Goal: Transaction & Acquisition: Obtain resource

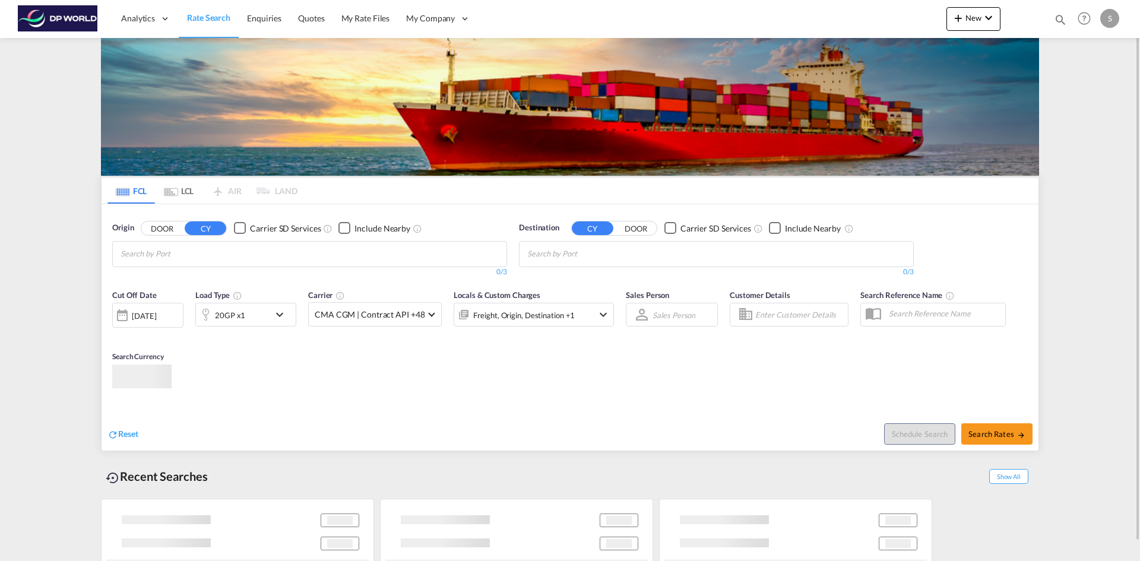
click at [178, 254] on input "Chips input." at bounding box center [177, 254] width 113 height 19
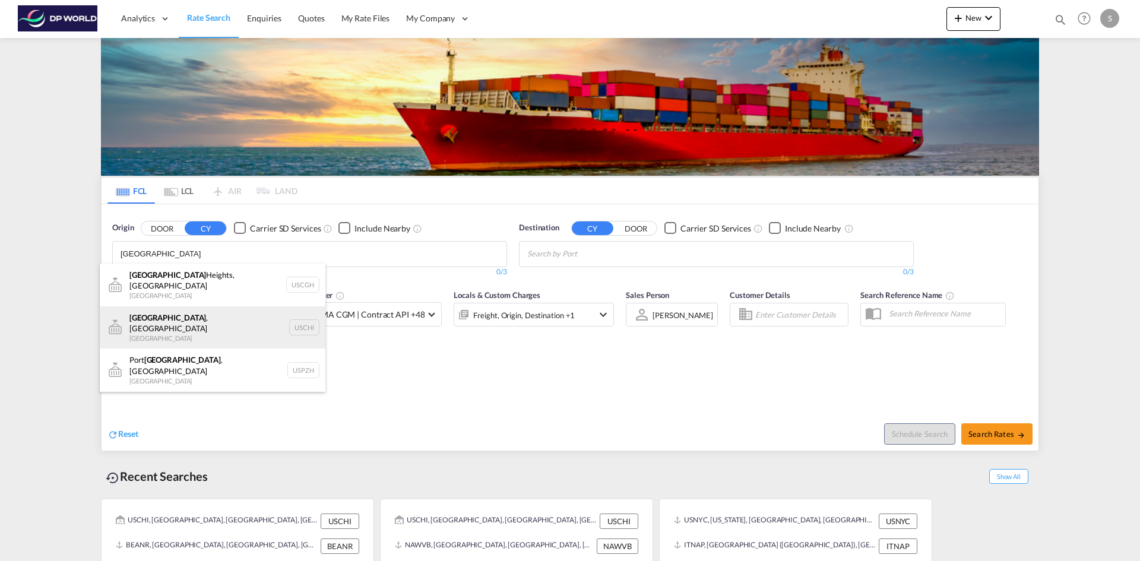
type input "[GEOGRAPHIC_DATA]"
click at [202, 311] on div "[GEOGRAPHIC_DATA] , IL United States USCHI" at bounding box center [213, 327] width 226 height 43
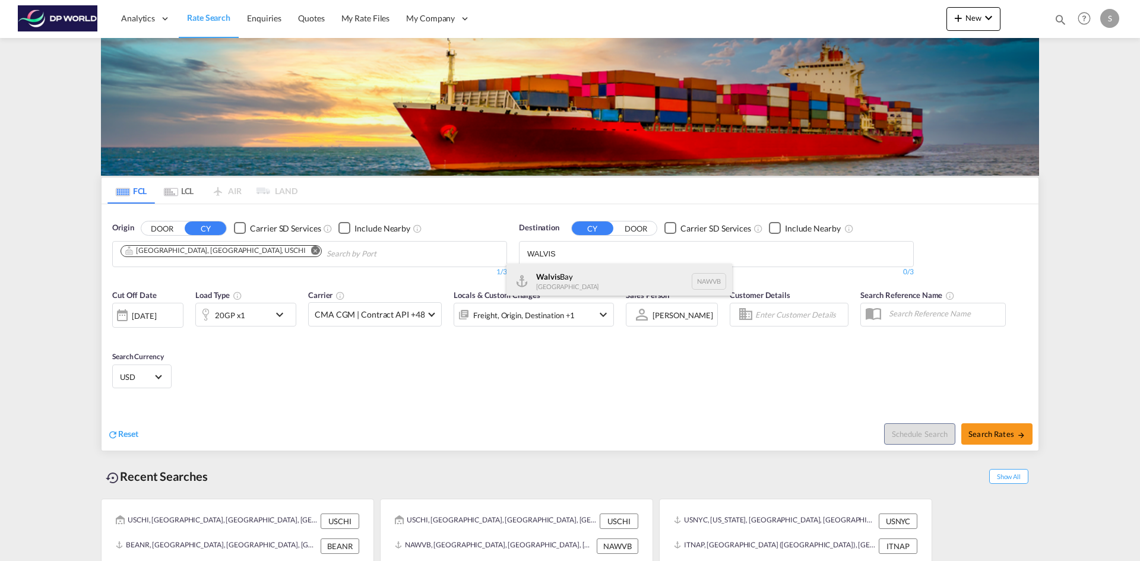
type input "WALVIS"
click at [578, 276] on div "Walvis Bay [GEOGRAPHIC_DATA] NAWVB" at bounding box center [620, 282] width 226 height 36
click at [270, 317] on div "20GP x1" at bounding box center [233, 315] width 74 height 24
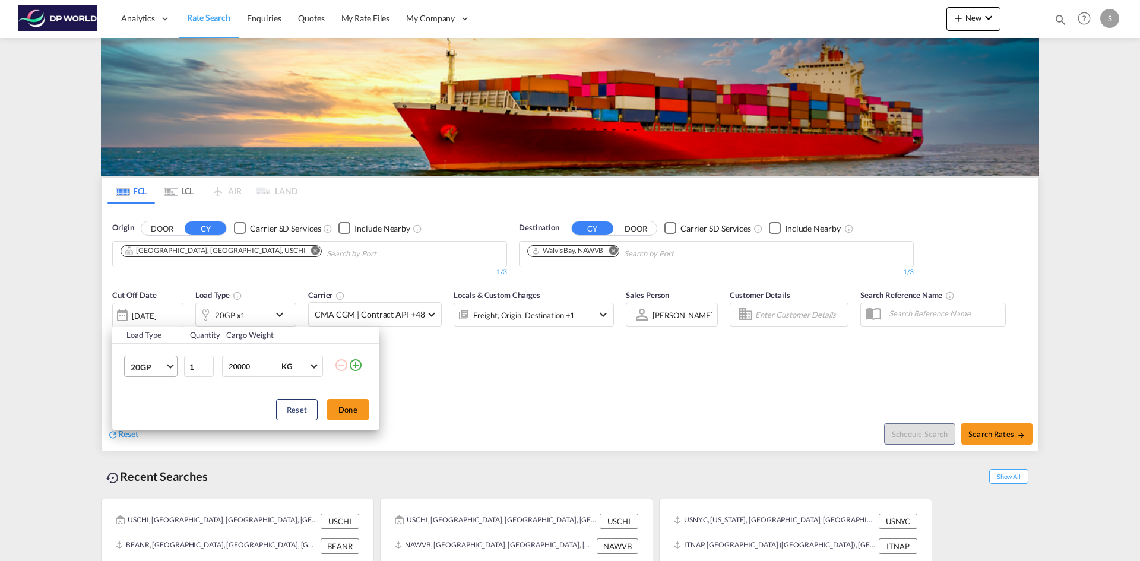
click at [162, 360] on md-select-value "20GP" at bounding box center [153, 366] width 48 height 20
click at [155, 433] on md-option "40HC" at bounding box center [161, 424] width 81 height 29
click at [366, 412] on button "Done" at bounding box center [348, 409] width 42 height 21
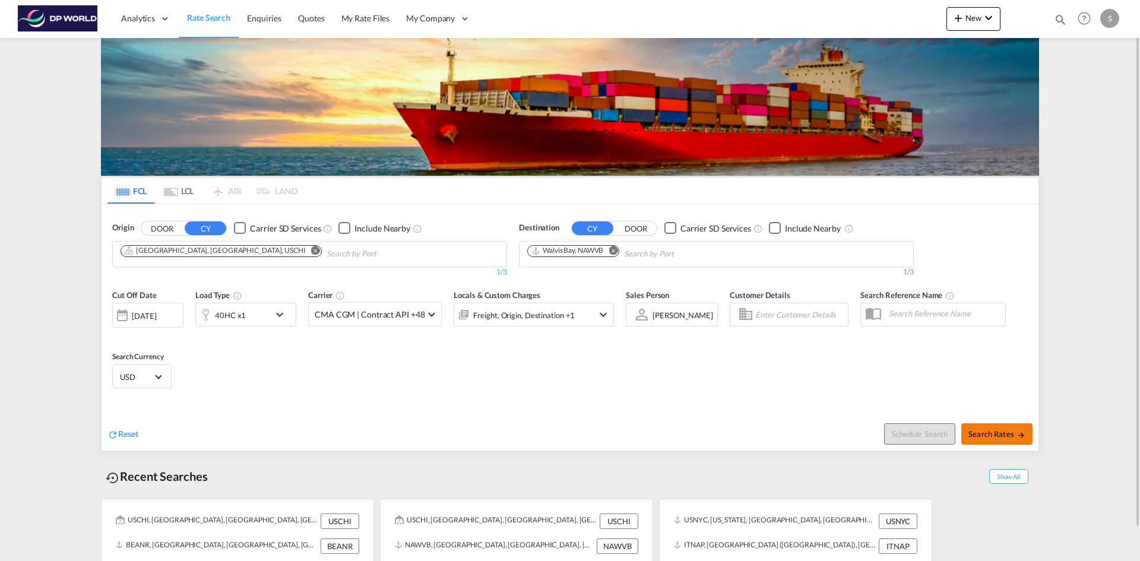
click at [995, 427] on button "Search Rates" at bounding box center [996, 433] width 71 height 21
type input "USCHI to NAWVB / [DATE]"
